Goal: Task Accomplishment & Management: Complete application form

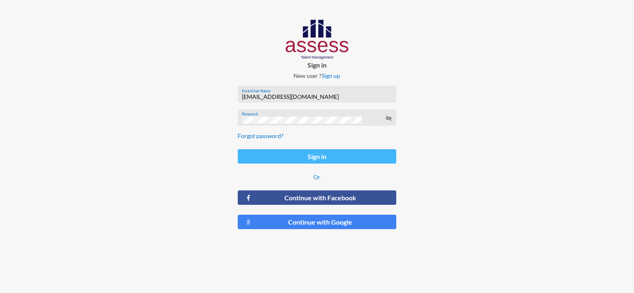
click at [285, 158] on button "Sign in" at bounding box center [317, 156] width 158 height 14
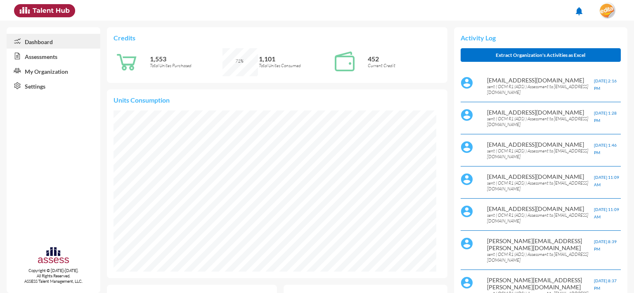
scroll to position [74, 148]
click at [35, 59] on link "Assessments" at bounding box center [54, 56] width 94 height 15
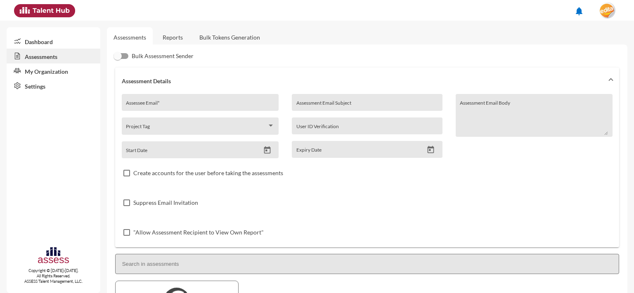
click at [180, 101] on div "Assessee Email *" at bounding box center [200, 105] width 148 height 12
paste input "[EMAIL_ADDRESS][DOMAIN_NAME]'"
click at [222, 107] on input "[EMAIL_ADDRESS][DOMAIN_NAME]'" at bounding box center [200, 105] width 148 height 7
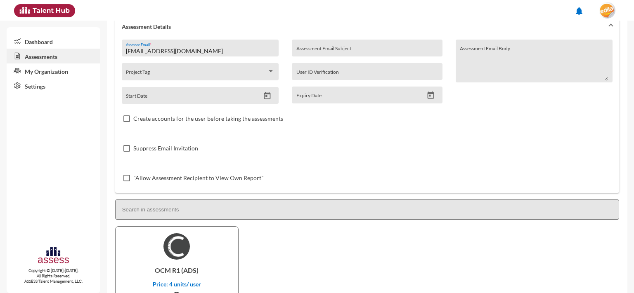
scroll to position [112, 0]
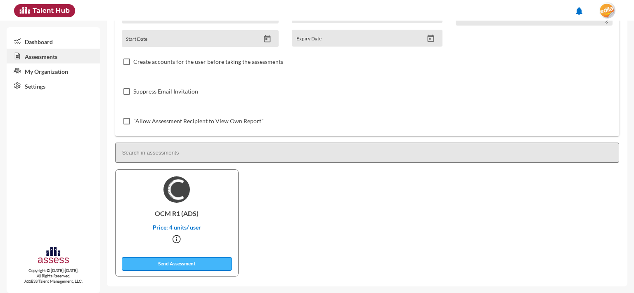
type input "[EMAIL_ADDRESS][DOMAIN_NAME]"
click at [172, 262] on button "Send Assessment" at bounding box center [177, 265] width 111 height 14
click at [182, 265] on button "Send Assessment" at bounding box center [177, 265] width 111 height 14
